Goal: Complete application form

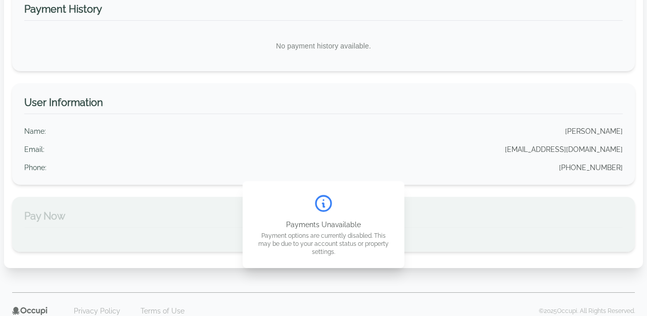
scroll to position [207, 0]
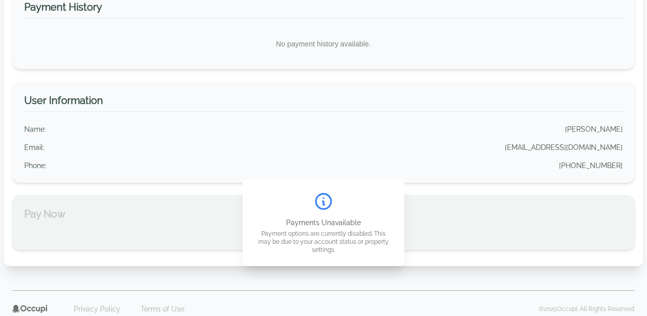
click at [319, 87] on div "User Information Name : [PERSON_NAME] Email : [EMAIL_ADDRESS][DOMAIN_NAME] Phon…" at bounding box center [323, 132] width 623 height 102
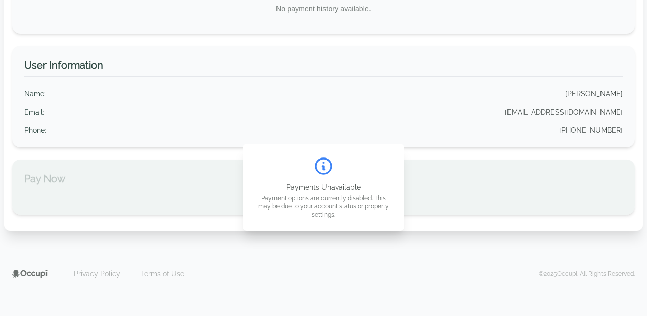
scroll to position [242, 0]
click at [335, 93] on div "Name : [PERSON_NAME]" at bounding box center [323, 94] width 598 height 10
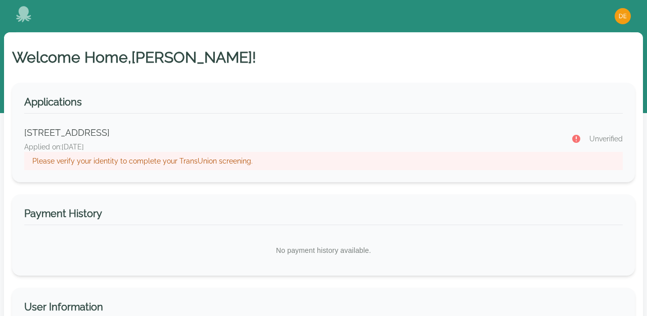
scroll to position [6, 0]
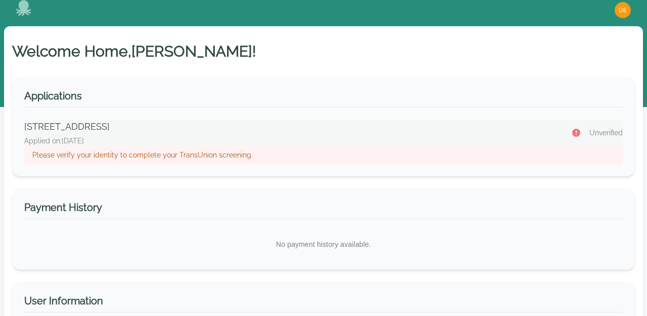
click at [272, 150] on div "Please verify your identity to complete your TransUnion screening." at bounding box center [323, 155] width 598 height 18
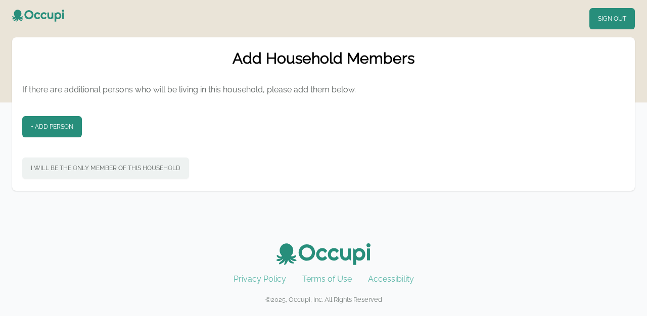
click at [144, 169] on button "I will be the only member of this household" at bounding box center [105, 168] width 167 height 21
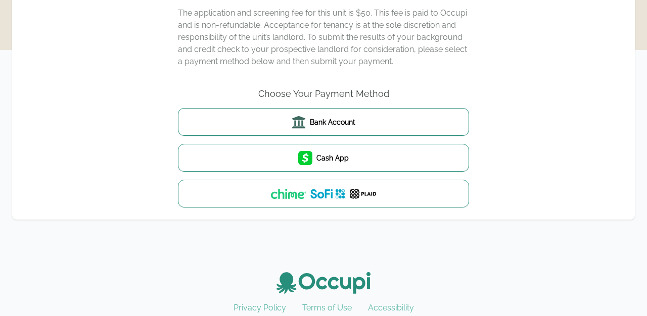
scroll to position [88, 0]
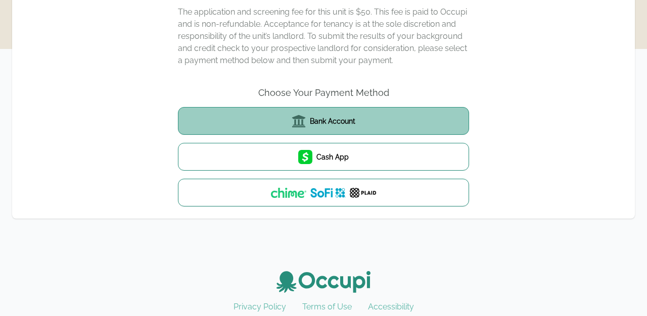
click at [312, 129] on button "Bank Account" at bounding box center [323, 121] width 291 height 28
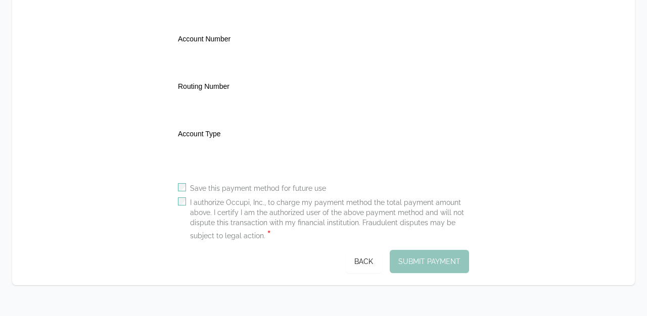
scroll to position [257, 0]
click at [187, 200] on div "I authorize Occupi, Inc., to charge my payment method the total payment amount …" at bounding box center [323, 218] width 291 height 44
click at [186, 201] on div "I authorize Occupi, Inc., to charge my payment method the total payment amount …" at bounding box center [323, 218] width 291 height 44
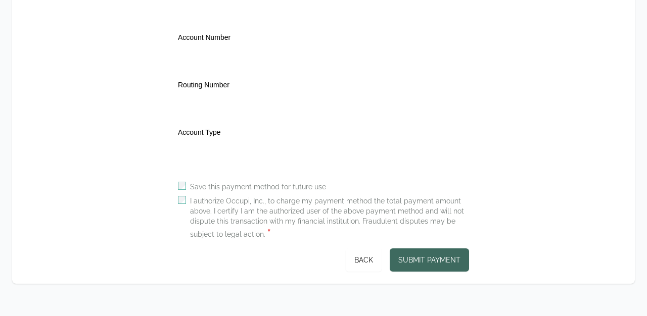
click at [429, 261] on button "Submit Payment" at bounding box center [429, 260] width 79 height 23
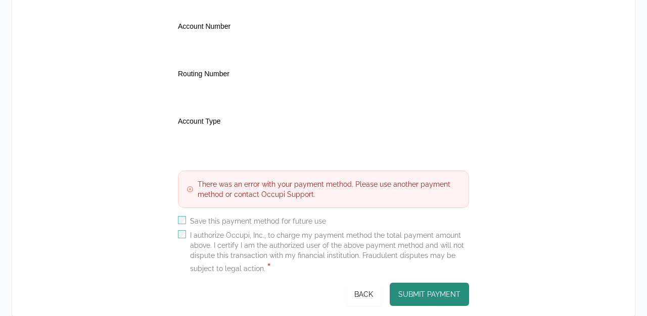
scroll to position [293, 0]
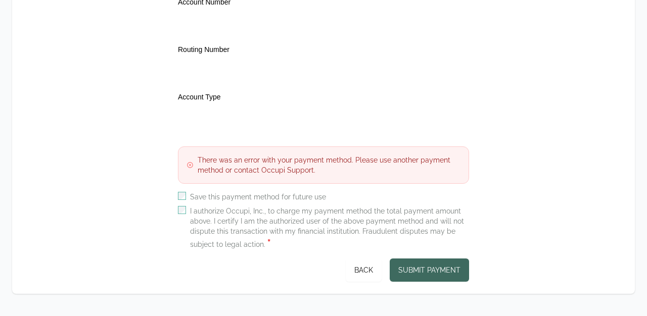
click at [427, 265] on button "Submit Payment" at bounding box center [429, 270] width 79 height 23
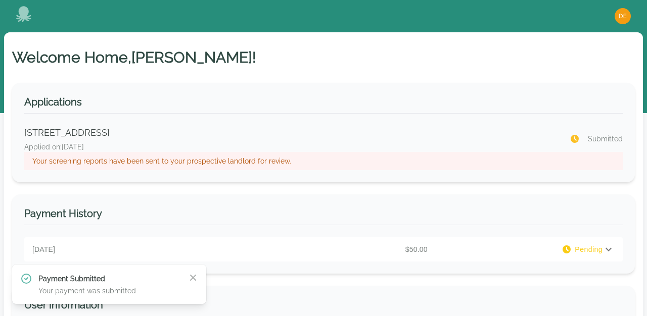
click at [620, 13] on img "button" at bounding box center [622, 16] width 16 height 16
click at [543, 40] on button "Your Profile" at bounding box center [582, 37] width 97 height 18
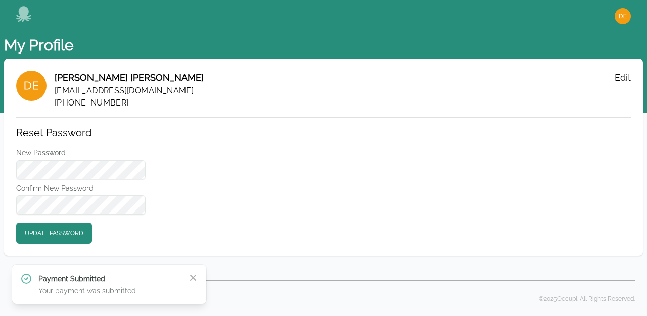
click at [614, 20] on div "Open user menu" at bounding box center [622, 16] width 16 height 16
click at [32, 19] on icon at bounding box center [24, 14] width 16 height 16
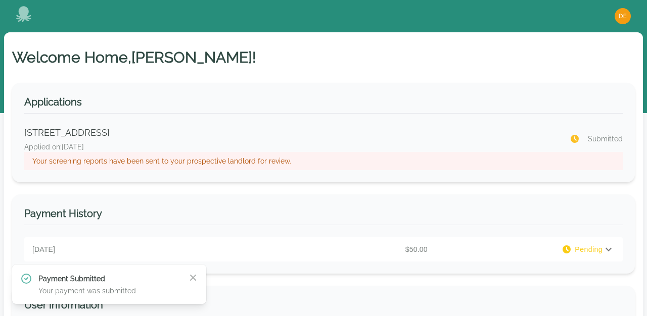
click at [619, 20] on img "button" at bounding box center [622, 16] width 16 height 16
click at [280, 74] on div "Welcome Home, derrick ! Applications 1121 Avondale Rd, Montgomery, AL 36109 App…" at bounding box center [323, 280] width 639 height 497
click at [165, 162] on p "Your screening reports have been sent to your prospective landlord for review." at bounding box center [323, 161] width 582 height 10
click at [175, 142] on p "Applied on: August 13, 2025" at bounding box center [290, 147] width 533 height 10
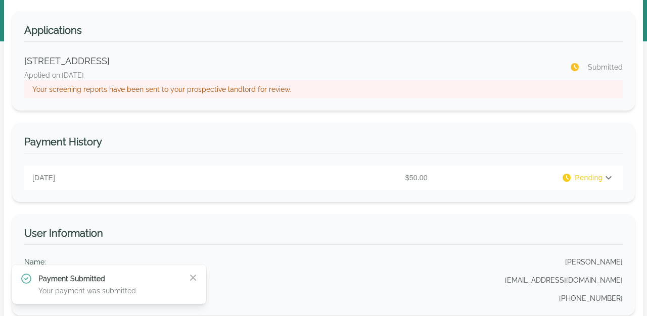
scroll to position [74, 0]
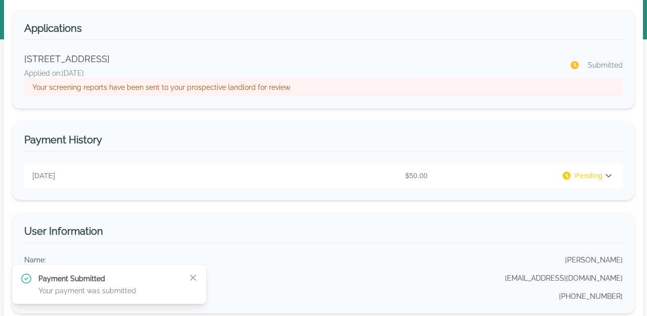
click at [128, 2] on div "Welcome Home, derrick ! Applications 1121 Avondale Rd, Montgomery, AL 36109 App…" at bounding box center [323, 207] width 639 height 497
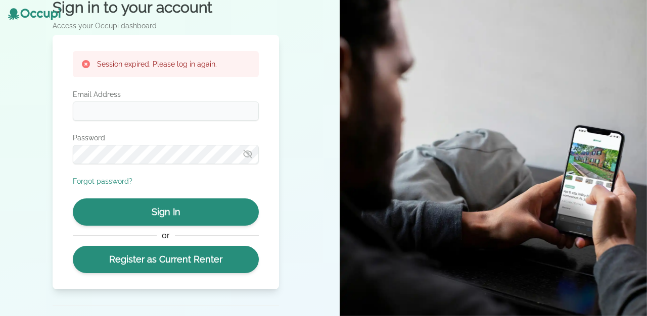
scroll to position [14, 0]
